Goal: Task Accomplishment & Management: Use online tool/utility

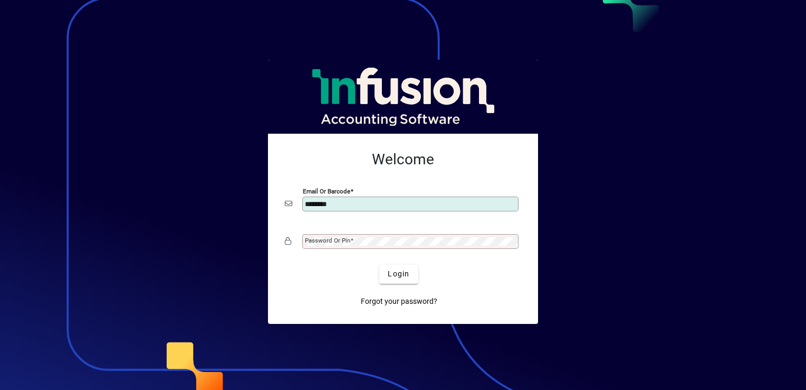
type input "**********"
click at [333, 241] on mat-label "Password or Pin" at bounding box center [327, 239] width 45 height 7
click at [408, 272] on span "Login" at bounding box center [399, 273] width 22 height 11
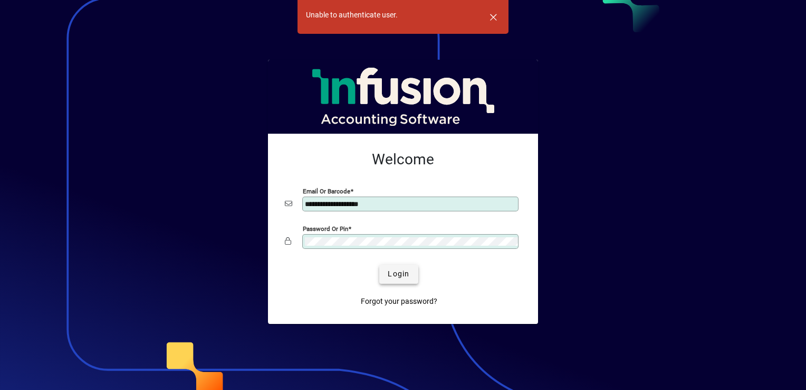
click at [408, 272] on span "Login" at bounding box center [399, 273] width 22 height 11
